Goal: Find specific page/section: Find specific page/section

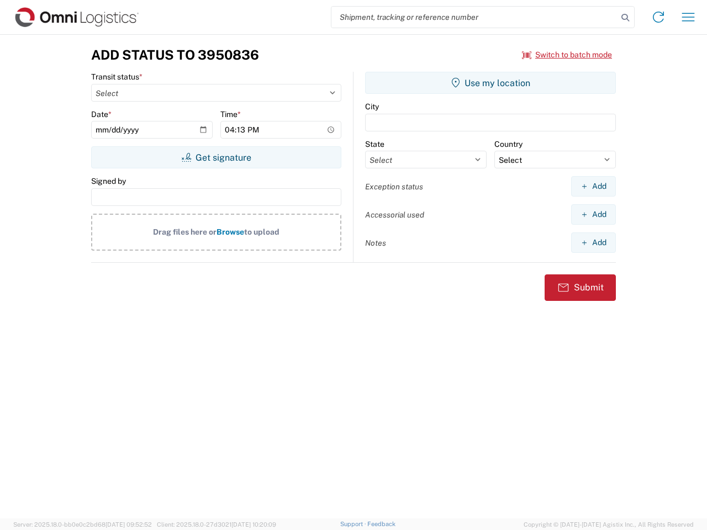
click at [475, 17] on input "search" at bounding box center [475, 17] width 286 height 21
click at [625, 18] on icon at bounding box center [625, 17] width 15 height 15
click at [659, 17] on icon at bounding box center [659, 17] width 18 height 18
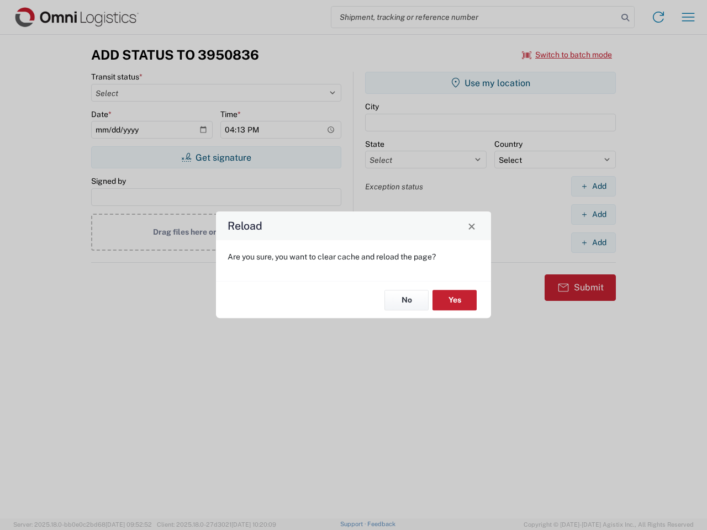
click at [567, 55] on div "Reload Are you sure, you want to clear cache and reload the page? No Yes" at bounding box center [353, 265] width 707 height 530
click at [216, 157] on div "Reload Are you sure, you want to clear cache and reload the page? No Yes" at bounding box center [353, 265] width 707 height 530
click at [491, 83] on div "Reload Are you sure, you want to clear cache and reload the page? No Yes" at bounding box center [353, 265] width 707 height 530
click at [593, 186] on div "Reload Are you sure, you want to clear cache and reload the page? No Yes" at bounding box center [353, 265] width 707 height 530
click at [593, 214] on div "Reload Are you sure, you want to clear cache and reload the page? No Yes" at bounding box center [353, 265] width 707 height 530
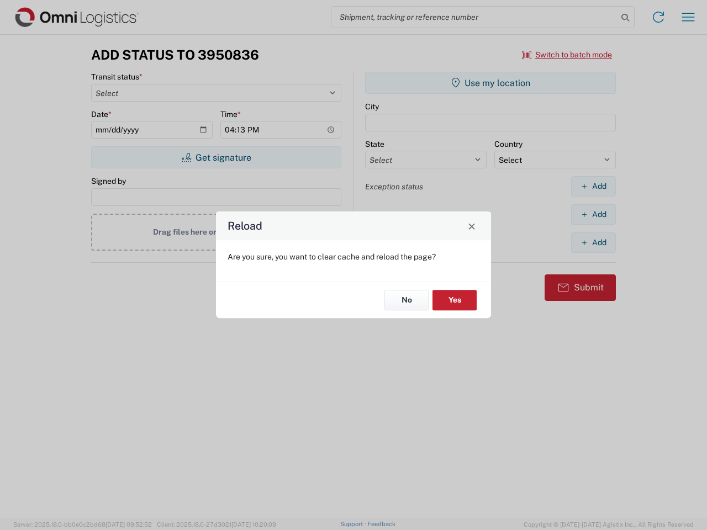
click at [593, 243] on div "Reload Are you sure, you want to clear cache and reload the page? No Yes" at bounding box center [353, 265] width 707 height 530
